Goal: Use online tool/utility: Utilize a website feature to perform a specific function

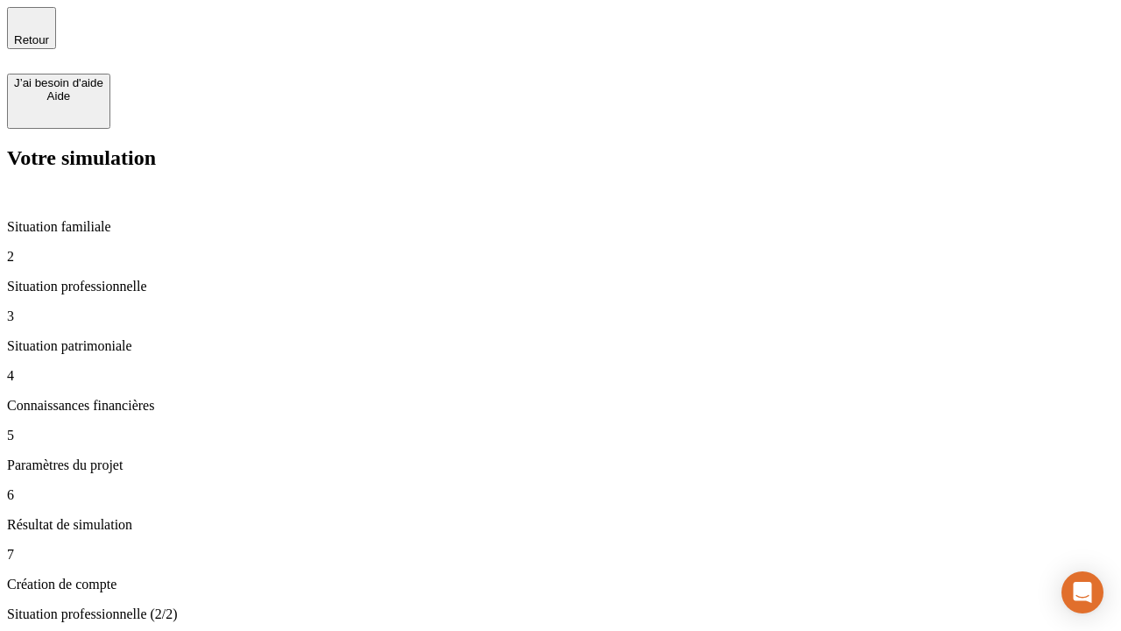
type input "30 000"
type input "0"
type input "1 000"
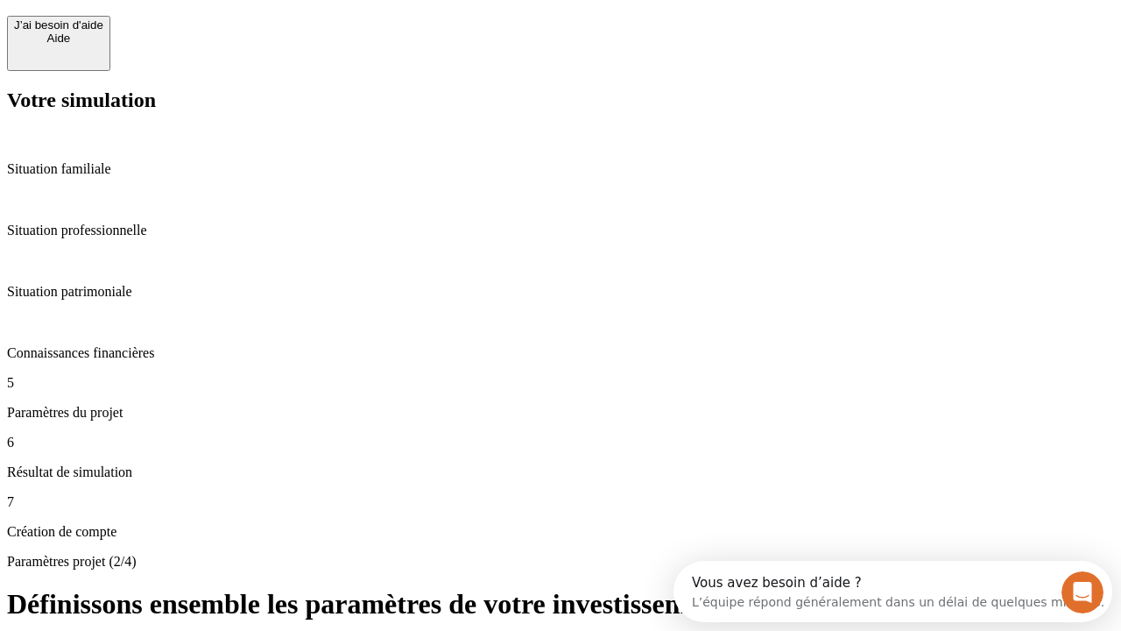
scroll to position [16, 0]
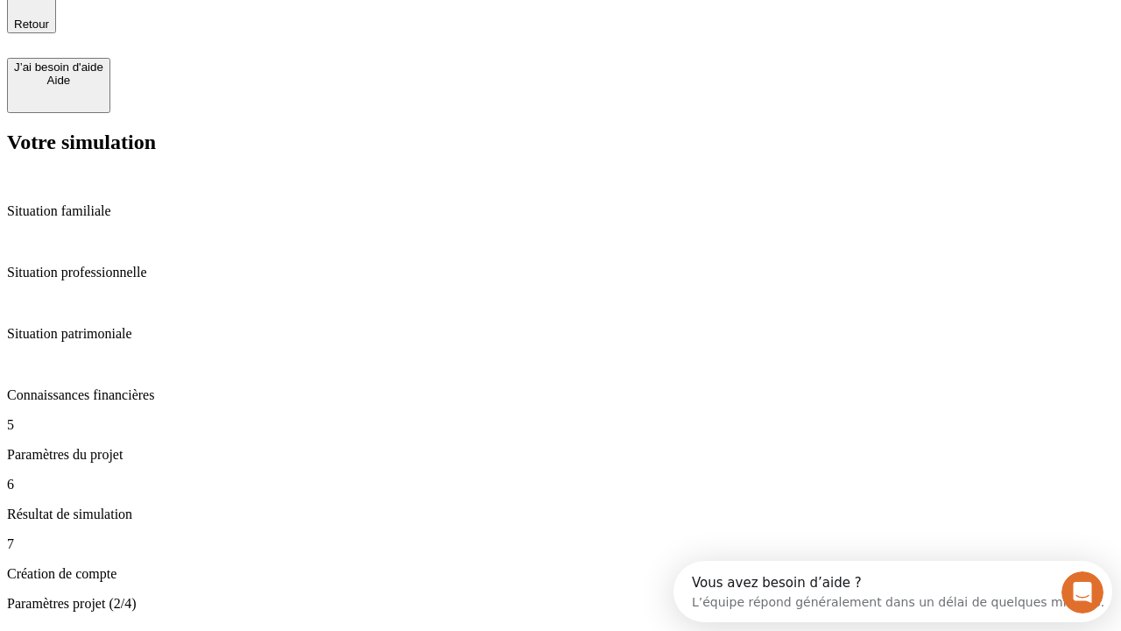
type input "40"
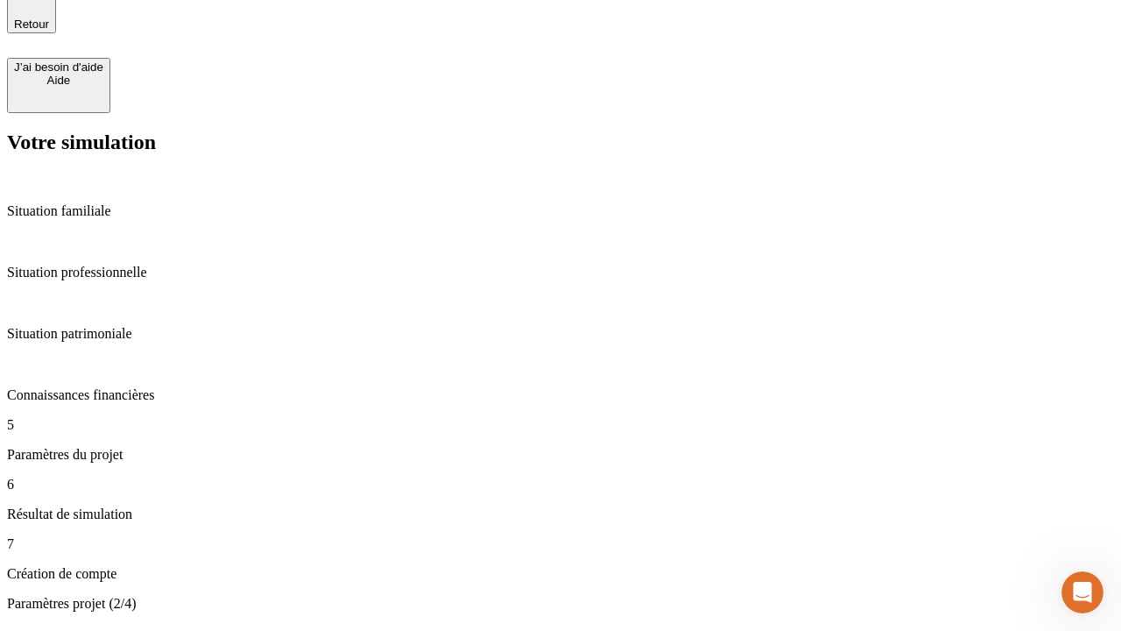
type input "200 000"
type input "640"
